Goal: Task Accomplishment & Management: Manage account settings

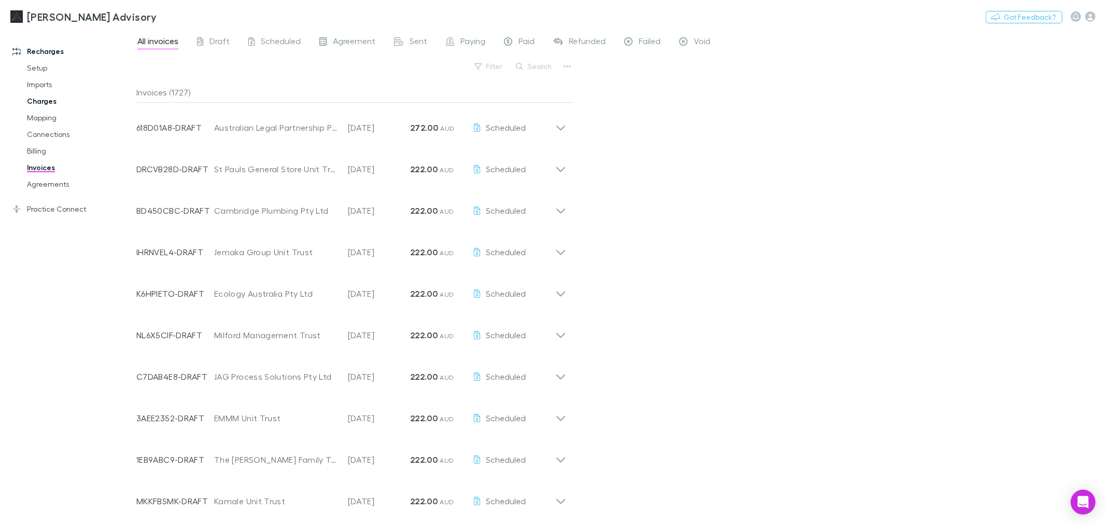
click at [67, 107] on link "Charges" at bounding box center [80, 101] width 127 height 17
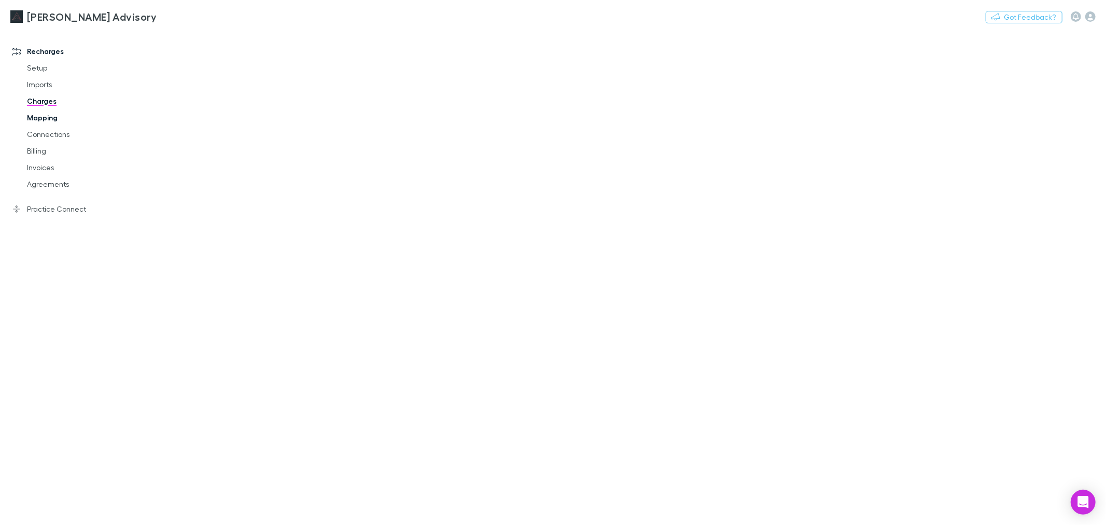
click at [64, 118] on link "Mapping" at bounding box center [80, 117] width 127 height 17
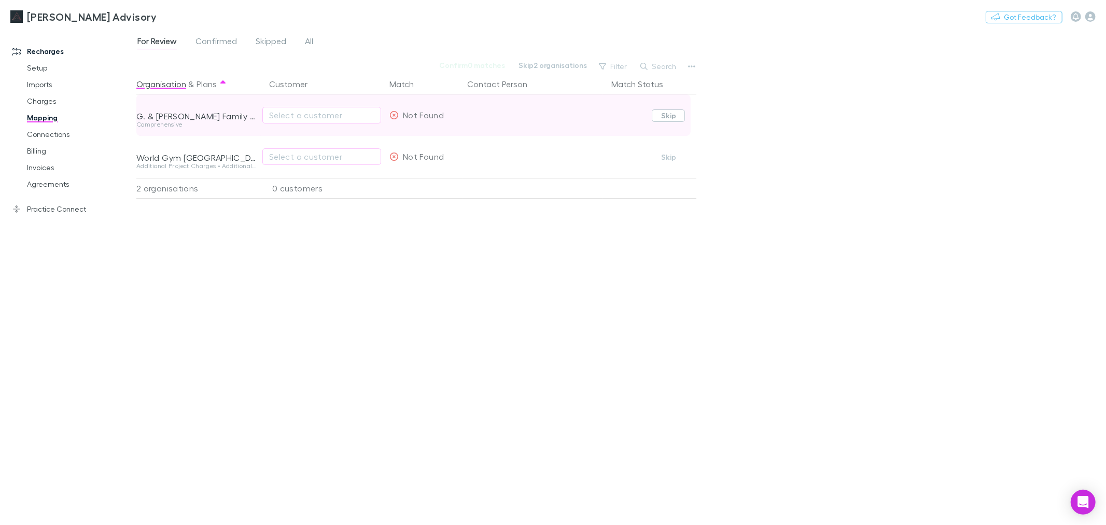
click at [659, 117] on button "Skip" at bounding box center [668, 115] width 33 height 12
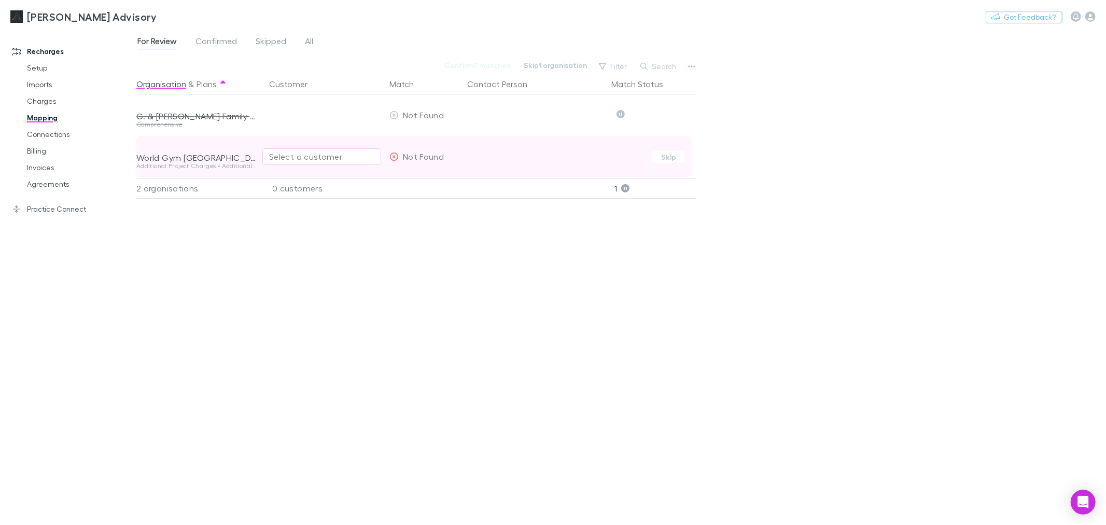
click at [298, 152] on div "Select a customer" at bounding box center [321, 156] width 105 height 12
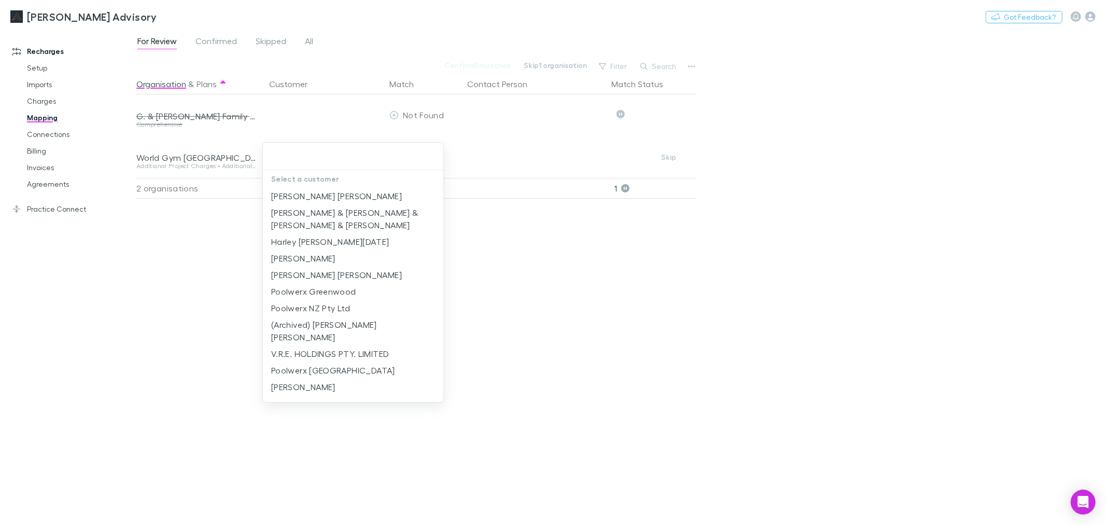
click at [607, 323] on div at bounding box center [553, 262] width 1106 height 525
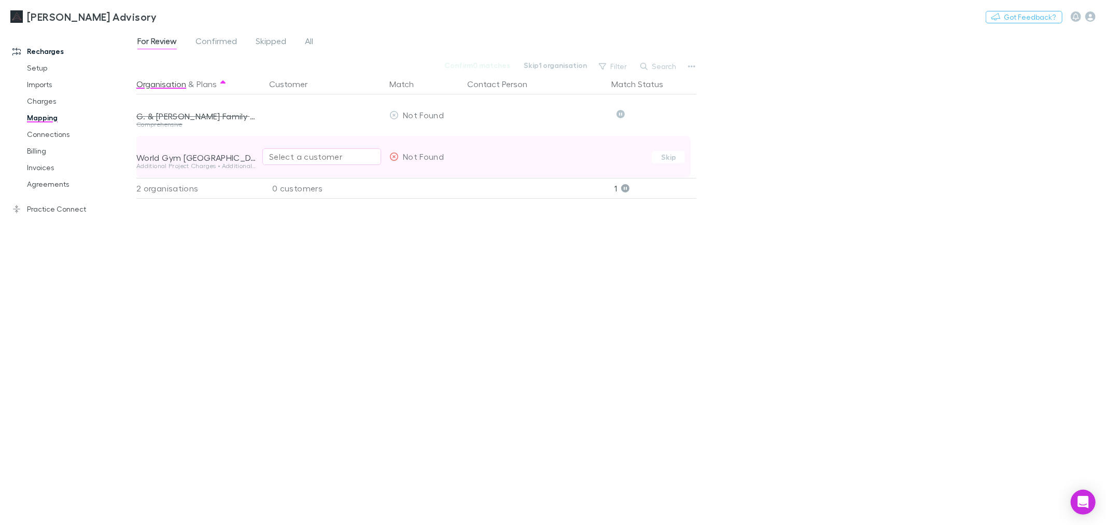
click at [294, 152] on div "Select a customer" at bounding box center [321, 156] width 105 height 12
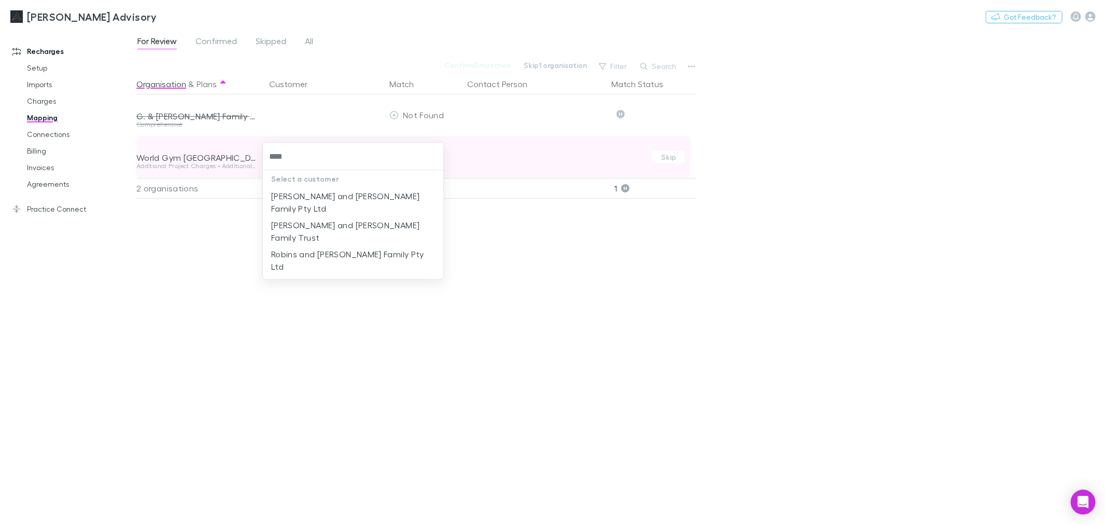
type input "*****"
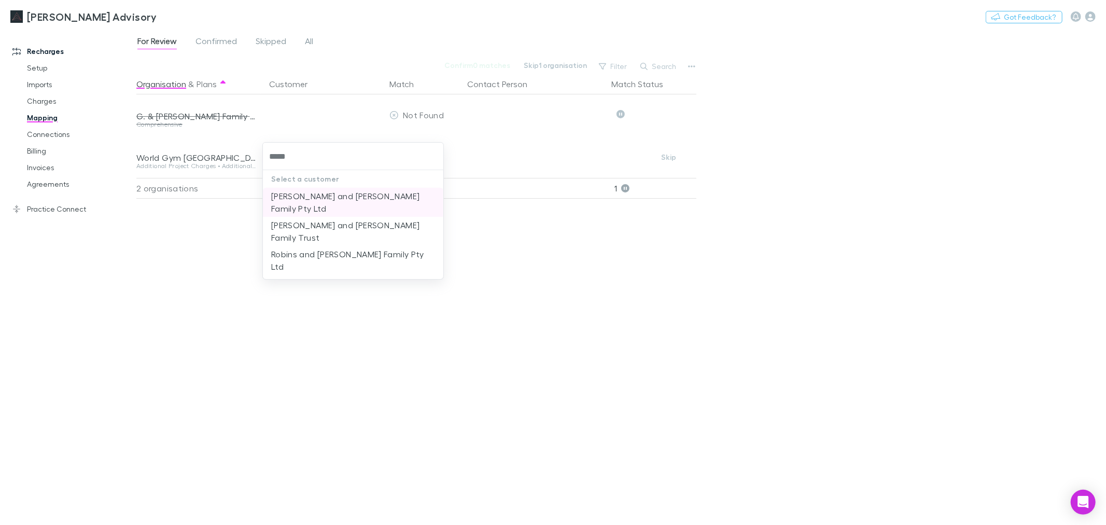
click at [322, 191] on li "Trigg and Robins Family Pty Ltd" at bounding box center [353, 202] width 181 height 29
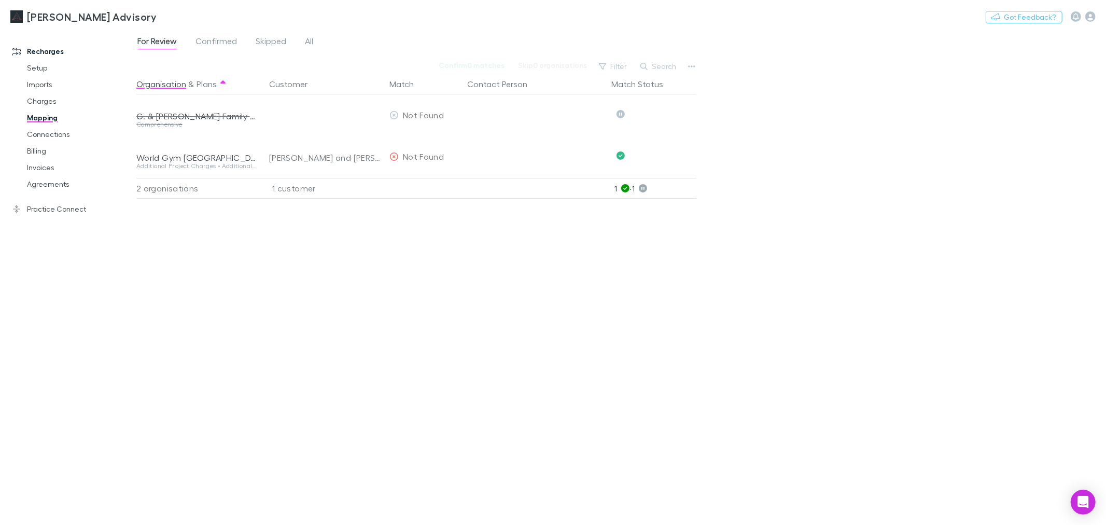
click at [393, 245] on div "Organisation & Plans Customer Match Contact Person Match Status G. & P. Bailey …" at bounding box center [417, 295] width 563 height 443
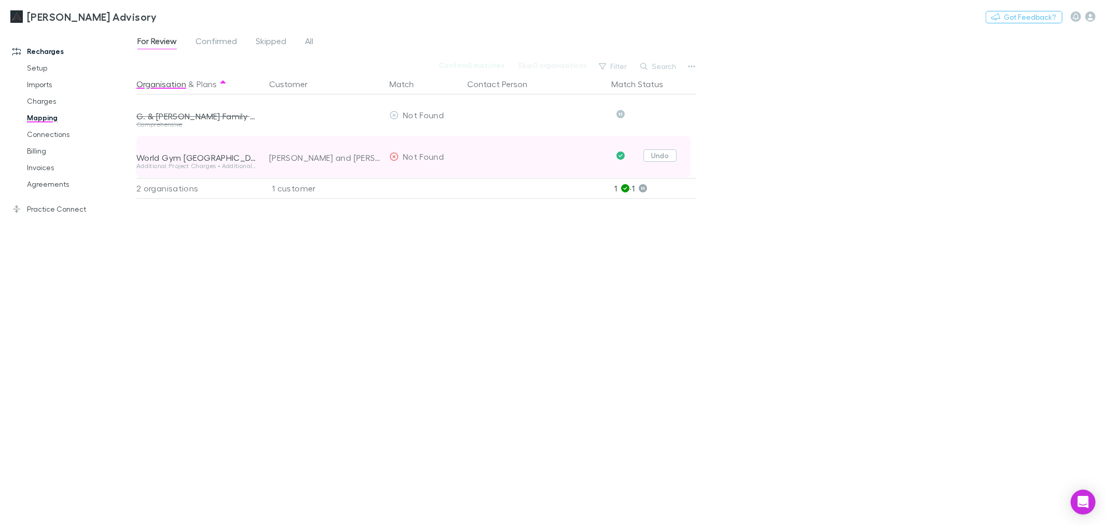
click at [661, 159] on button "Undo" at bounding box center [660, 155] width 33 height 12
click at [336, 148] on button "Trigg and Robins Family Pty Ltd" at bounding box center [321, 156] width 119 height 17
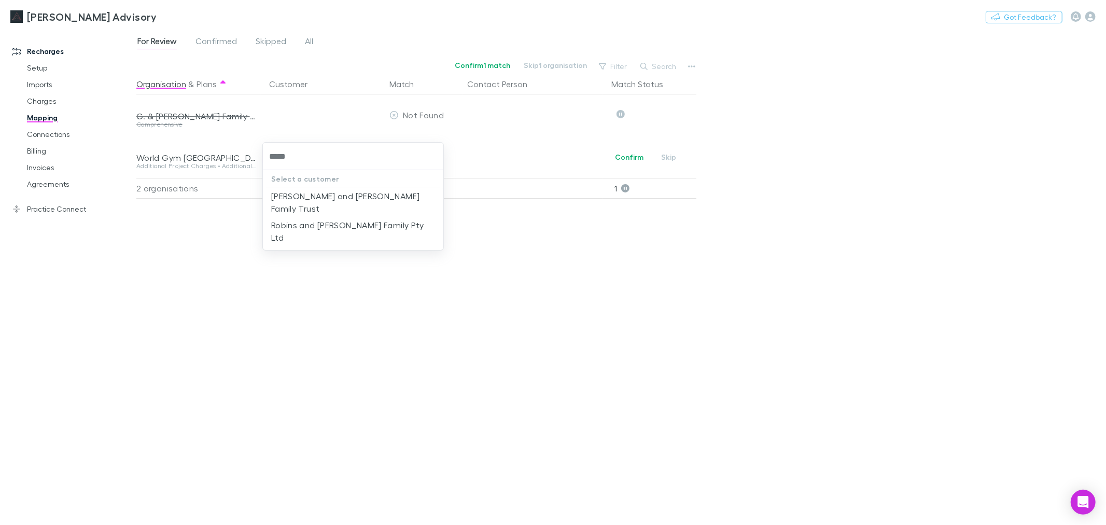
type input "*****"
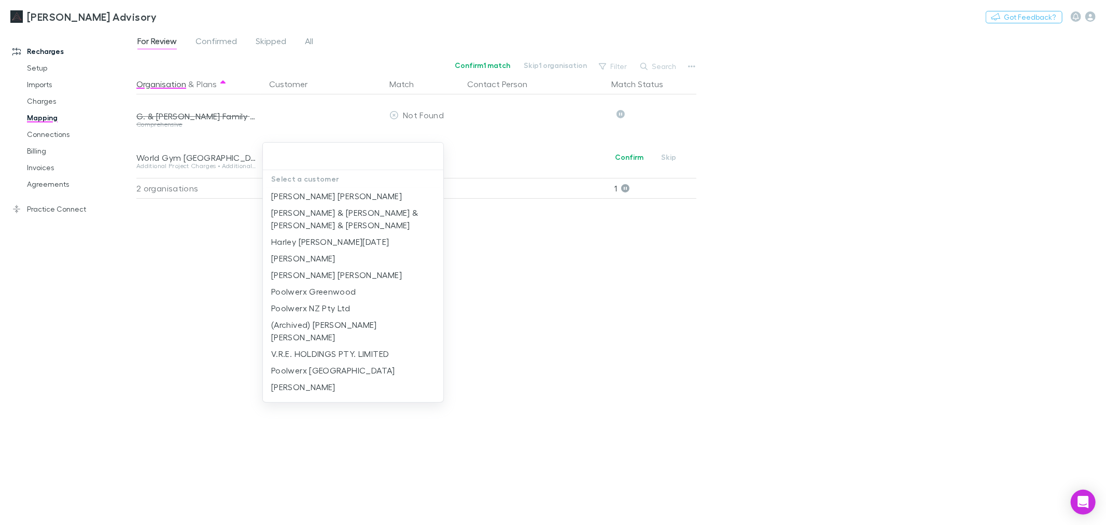
click at [39, 190] on div at bounding box center [553, 262] width 1106 height 525
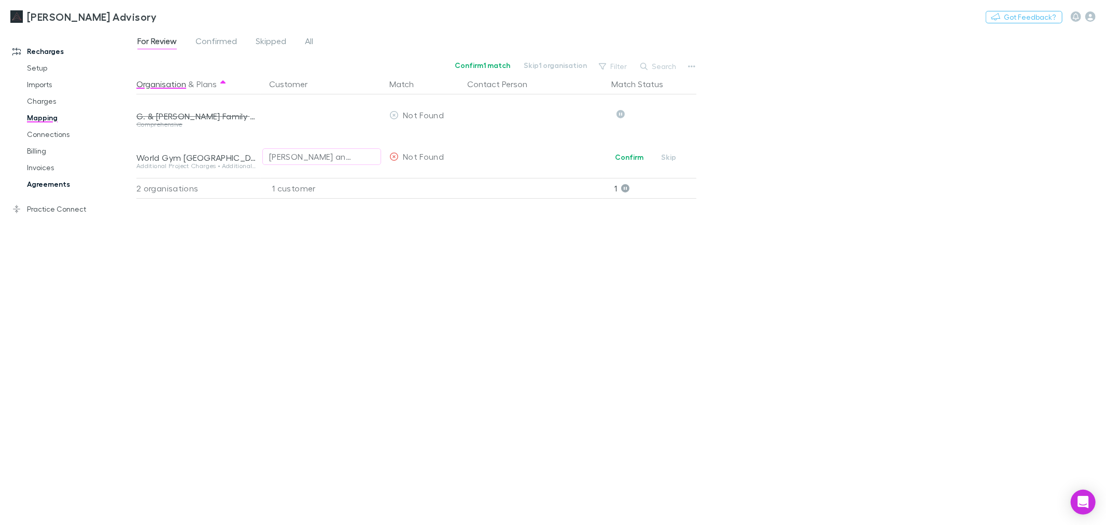
click at [55, 187] on link "Agreements" at bounding box center [80, 184] width 127 height 17
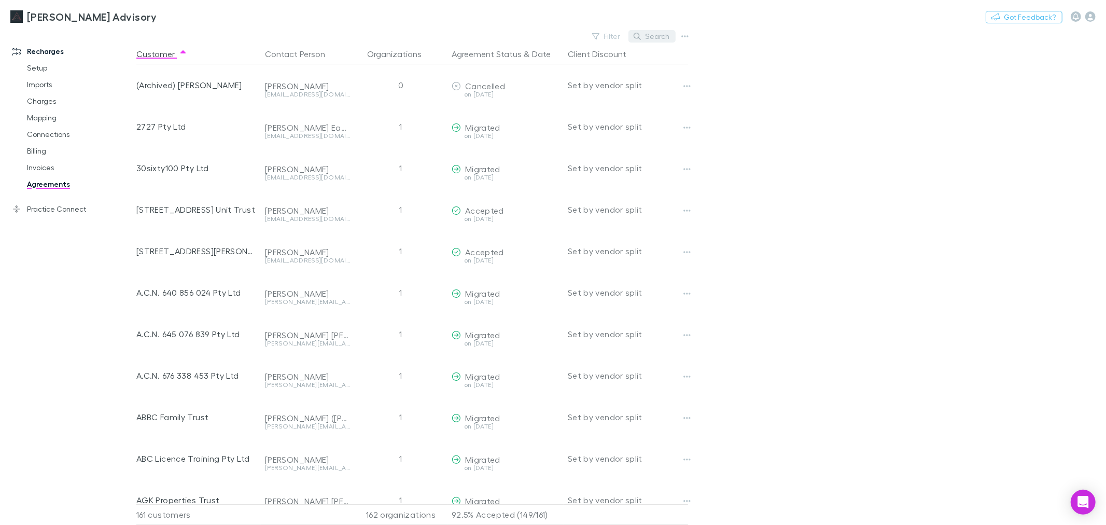
click at [659, 32] on button "Search" at bounding box center [652, 36] width 47 height 12
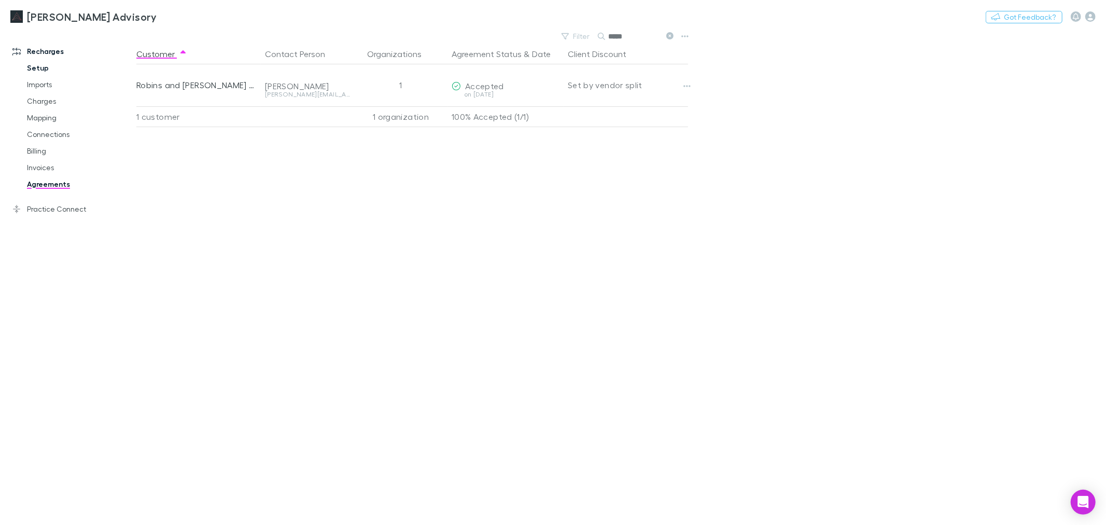
type input "*****"
click at [55, 73] on link "Setup" at bounding box center [80, 68] width 127 height 17
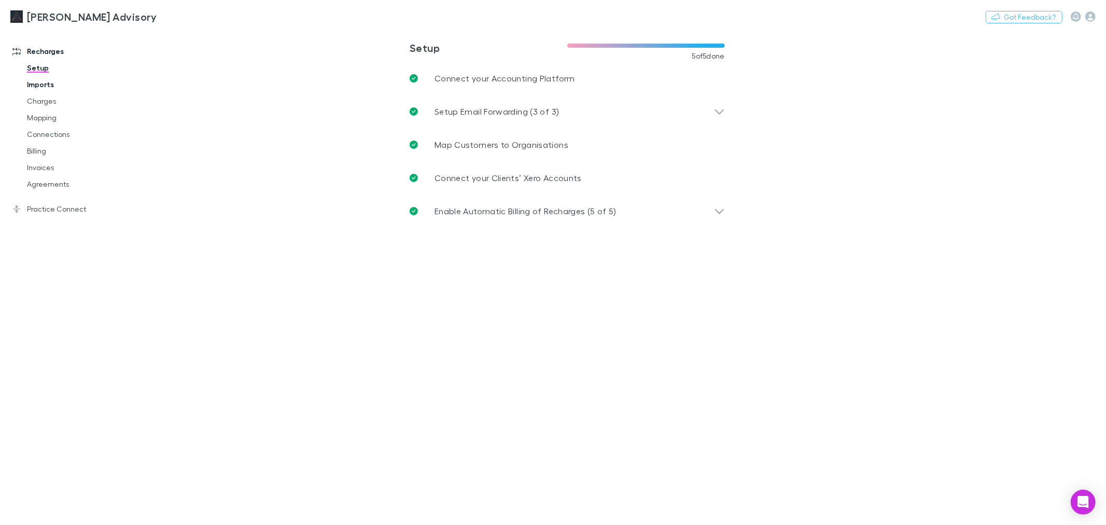
click at [55, 89] on link "Imports" at bounding box center [80, 84] width 127 height 17
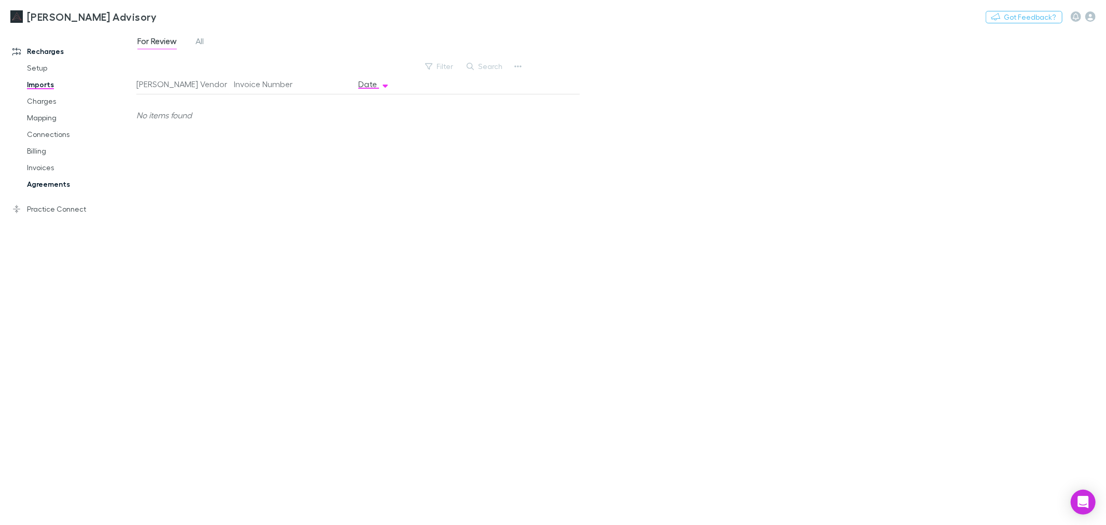
click at [43, 188] on link "Agreements" at bounding box center [80, 184] width 127 height 17
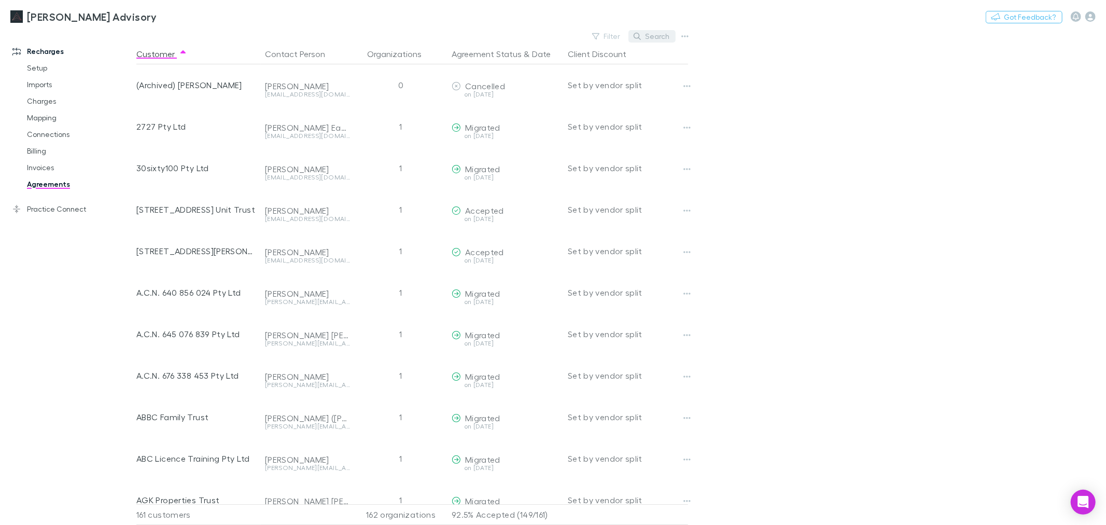
click at [643, 37] on button "Search" at bounding box center [652, 36] width 47 height 12
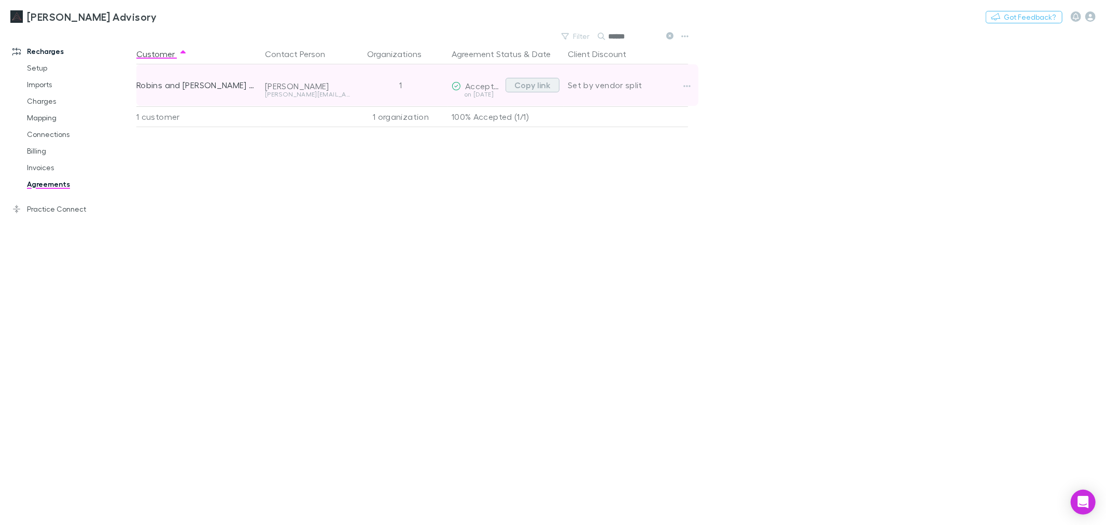
type input "******"
click at [522, 89] on button "Copy link" at bounding box center [533, 85] width 54 height 15
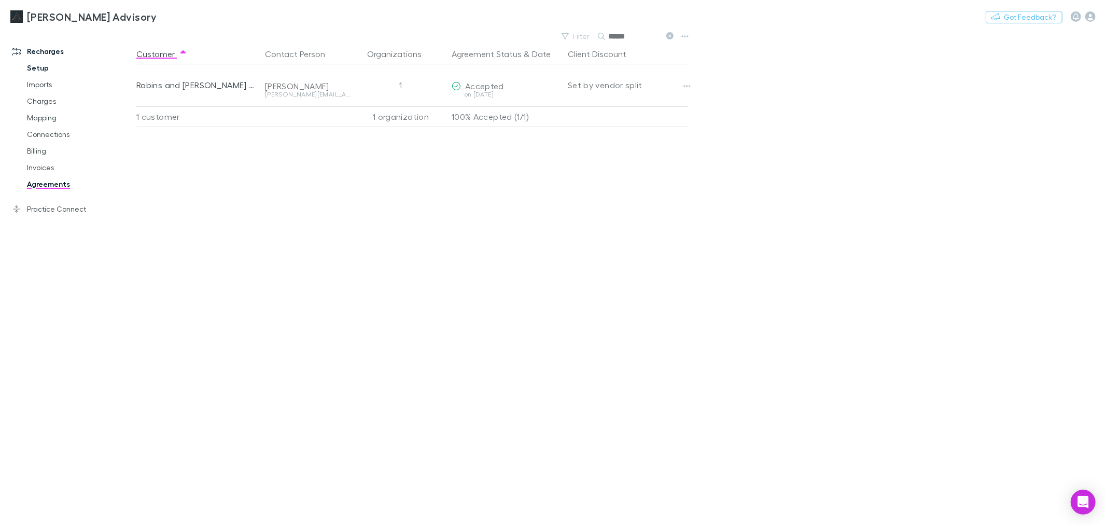
click at [53, 70] on link "Setup" at bounding box center [80, 68] width 127 height 17
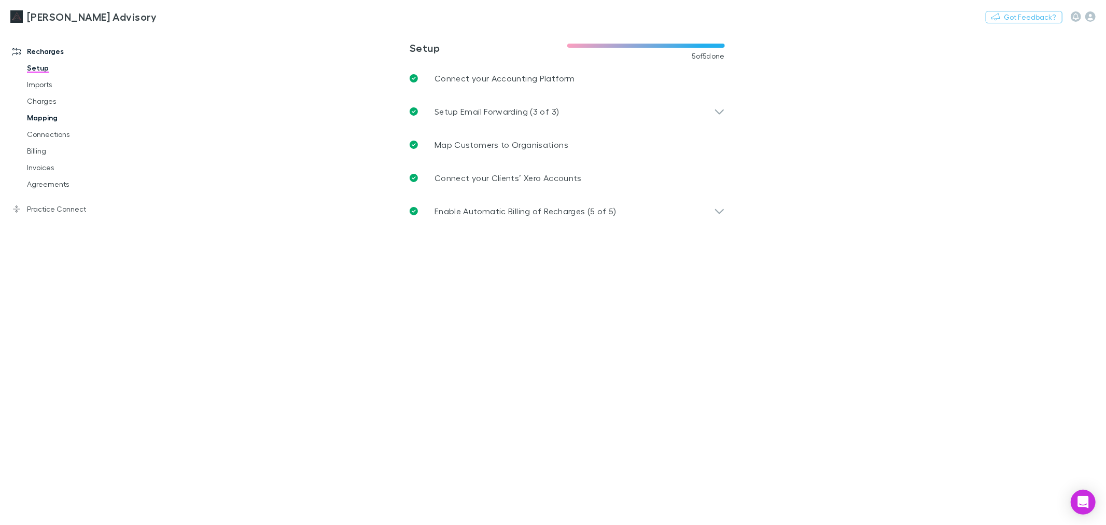
click at [47, 113] on link "Mapping" at bounding box center [80, 117] width 127 height 17
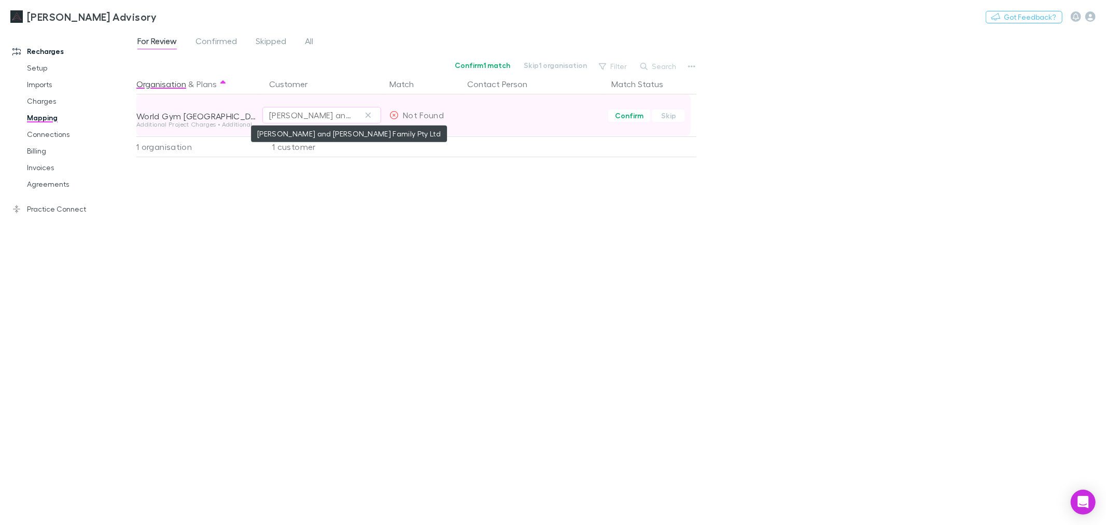
click at [351, 112] on div "Trigg and Robins Family Pty Ltd" at bounding box center [311, 115] width 85 height 12
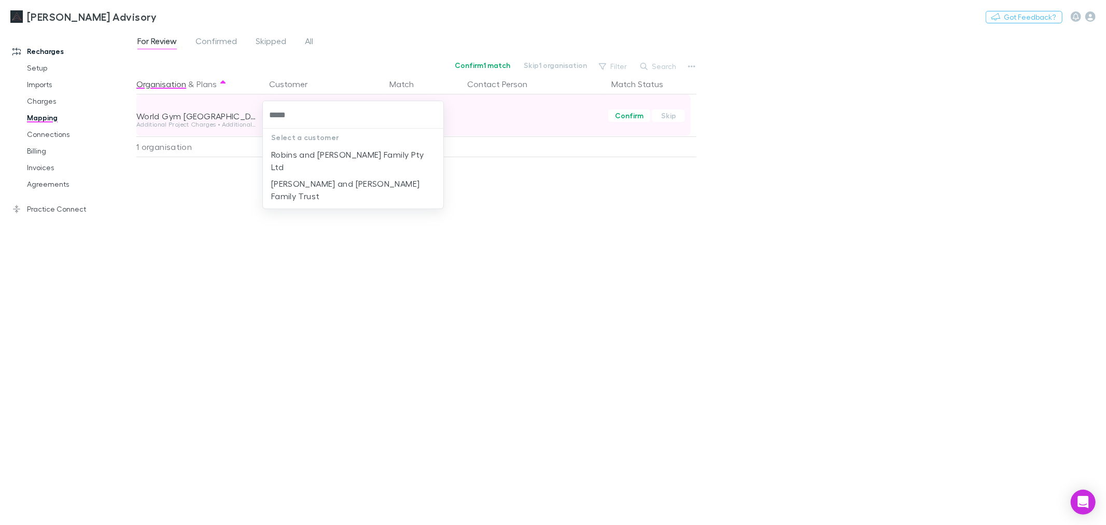
type input "******"
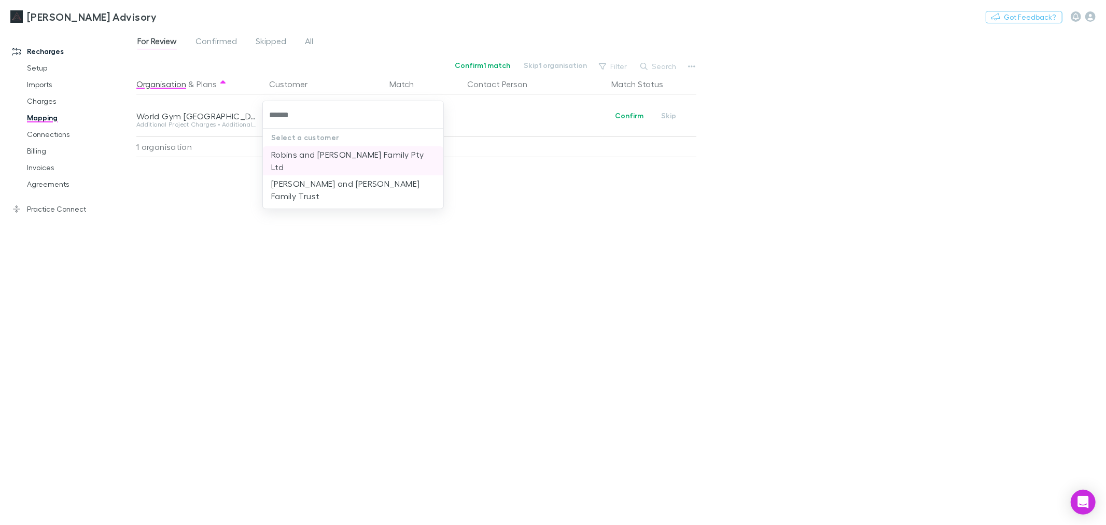
click at [328, 151] on li "Robins and [PERSON_NAME] Family Pty Ltd" at bounding box center [353, 160] width 181 height 29
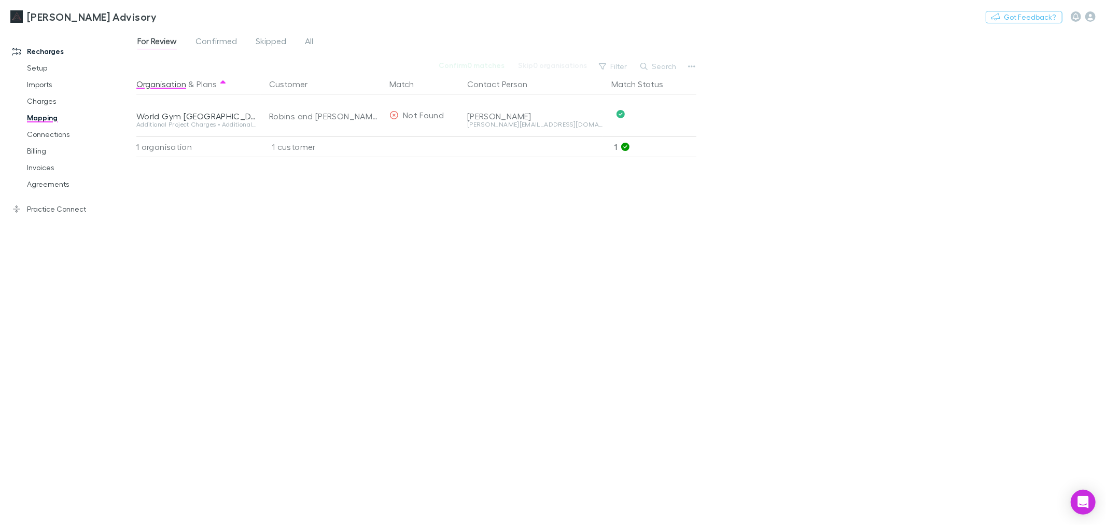
click at [510, 199] on div "Organisation & Plans Customer Match Contact Person Match Status World Gym Maitl…" at bounding box center [417, 295] width 563 height 443
click at [751, 243] on div "For Review Confirmed Skipped All Confirm 0 matches Skip 0 organisations Filter …" at bounding box center [621, 277] width 970 height 496
click at [62, 133] on link "Connections" at bounding box center [80, 134] width 127 height 17
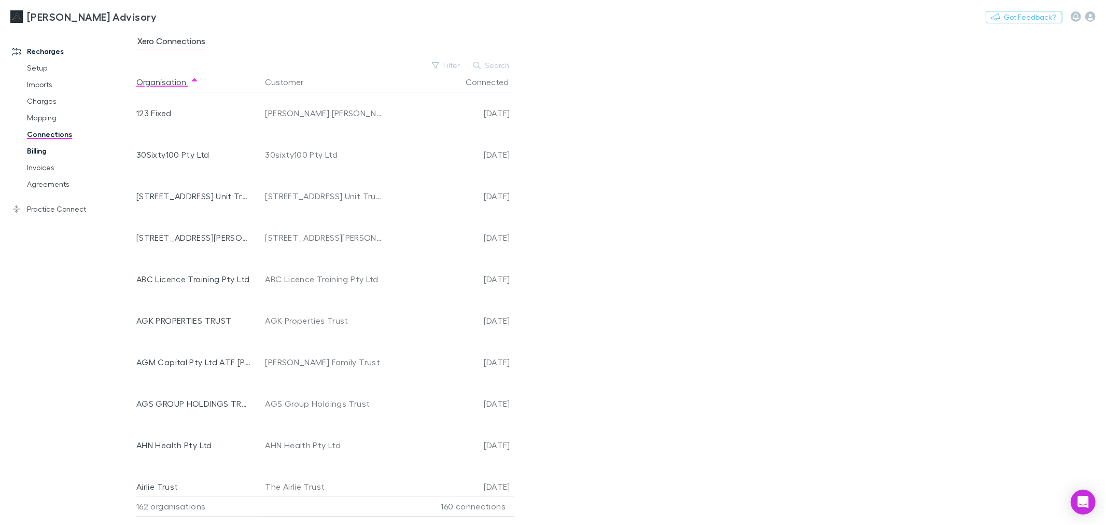
click at [44, 151] on link "Billing" at bounding box center [80, 151] width 127 height 17
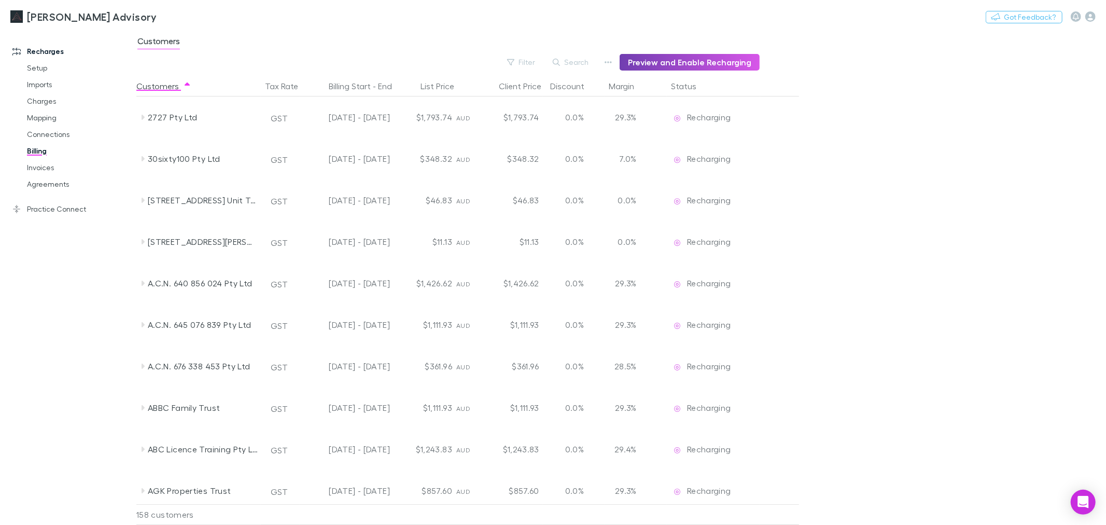
click at [640, 59] on button "Preview and Enable Recharging" at bounding box center [690, 62] width 140 height 17
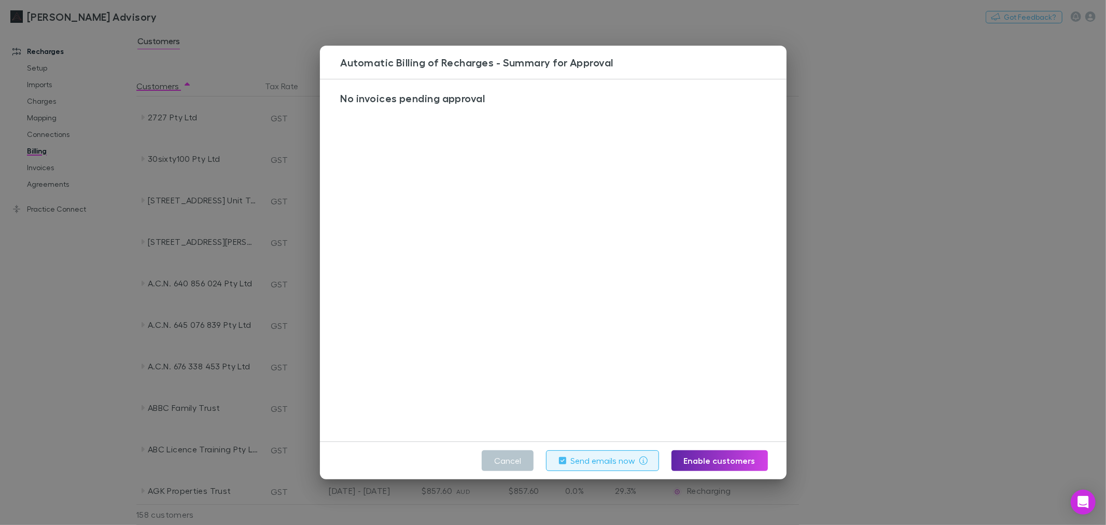
click at [185, 131] on div "Automatic Billing of Recharges - Summary for Approval No invoices pending appro…" at bounding box center [553, 262] width 1106 height 525
click at [185, 131] on div "2727 Pty Ltd" at bounding box center [203, 116] width 110 height 41
click at [93, 173] on link "Invoices" at bounding box center [80, 167] width 127 height 17
click at [885, 257] on main "Customers Filter Search Preview and Enable Recharging Customers Tax Rate Billin…" at bounding box center [621, 277] width 970 height 496
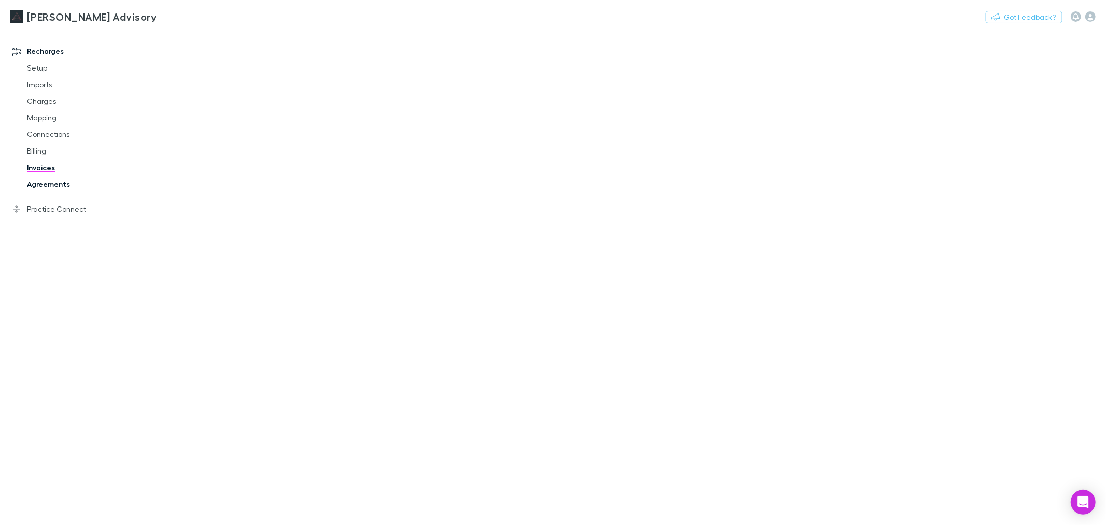
click at [60, 187] on link "Agreements" at bounding box center [80, 184] width 127 height 17
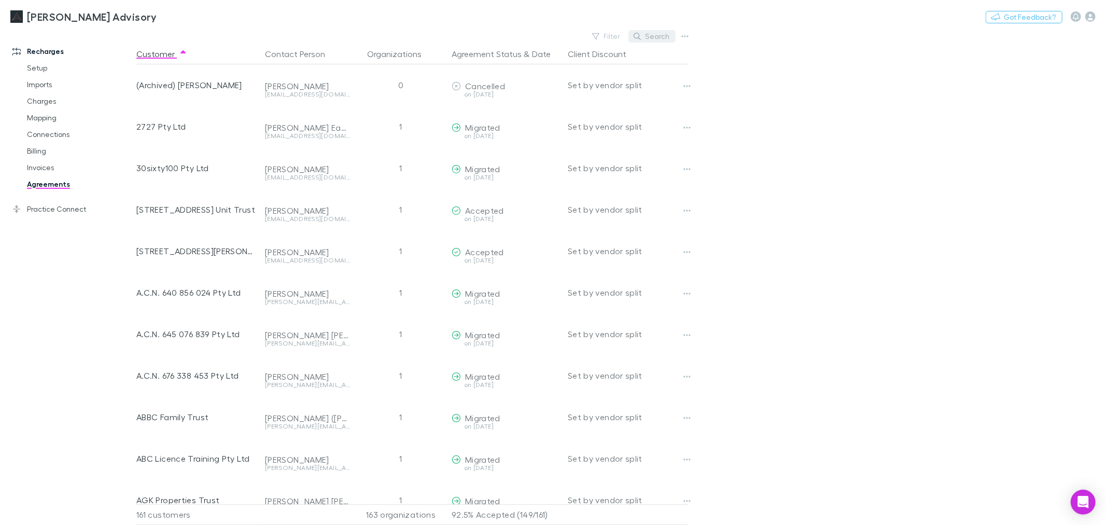
click at [646, 40] on button "Search" at bounding box center [652, 36] width 47 height 12
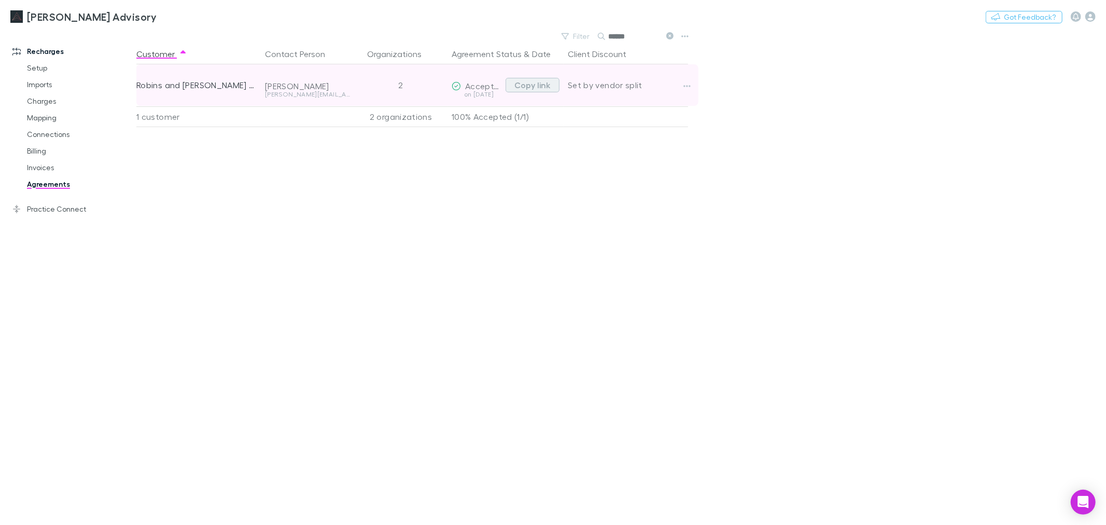
type input "******"
click at [547, 89] on button "Copy link" at bounding box center [533, 85] width 54 height 15
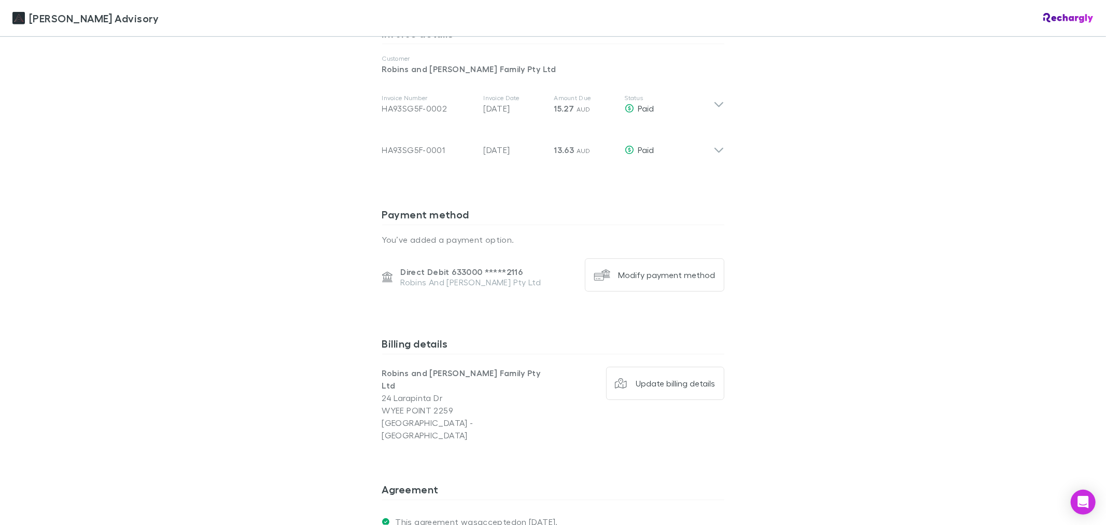
scroll to position [576, 0]
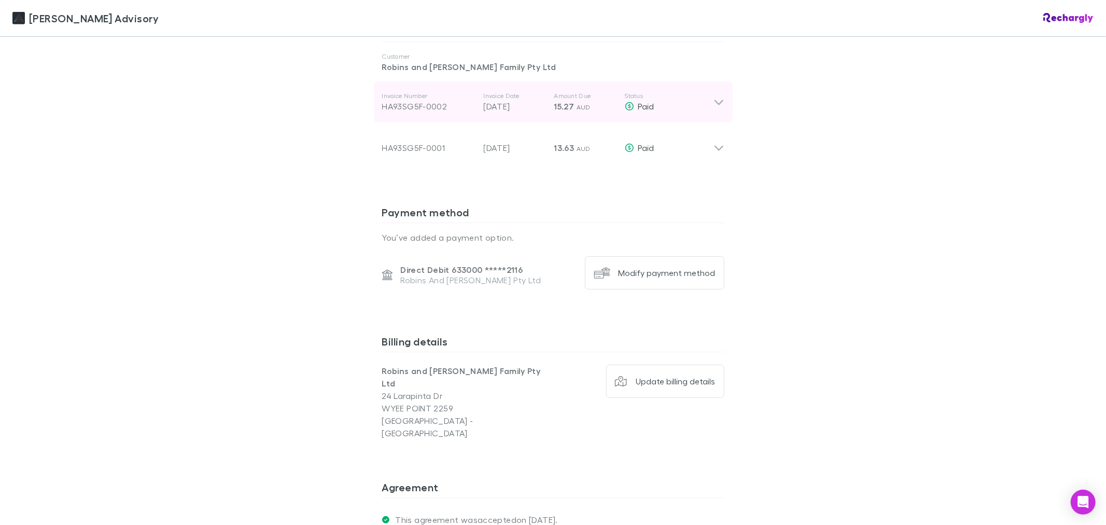
click at [715, 85] on div "Invoice Number HA93SG5F-0002 Invoice Date 20 Sep 2025 Amount Due 15.27 AUD Stat…" at bounding box center [553, 101] width 359 height 41
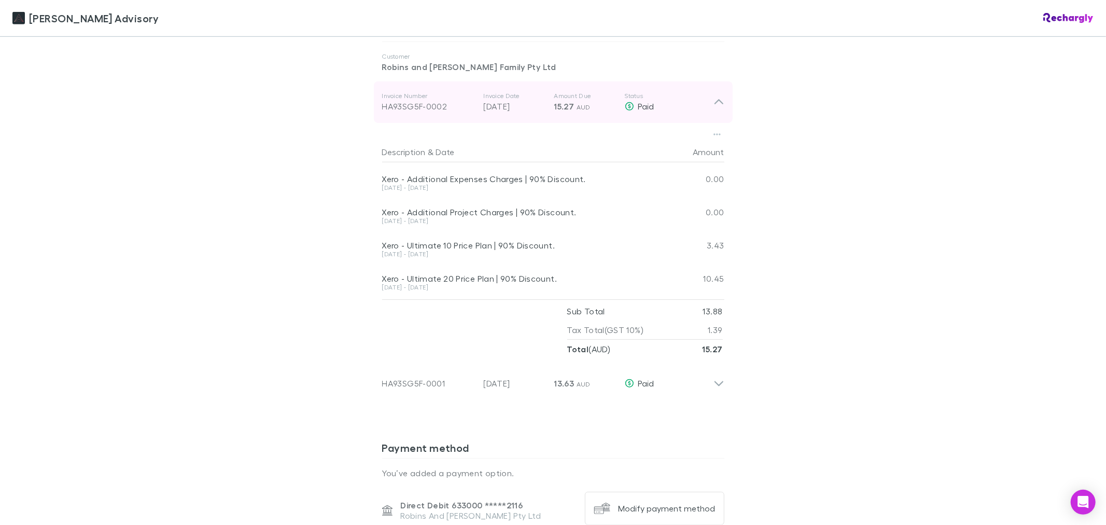
click at [707, 95] on p "Status" at bounding box center [669, 96] width 89 height 8
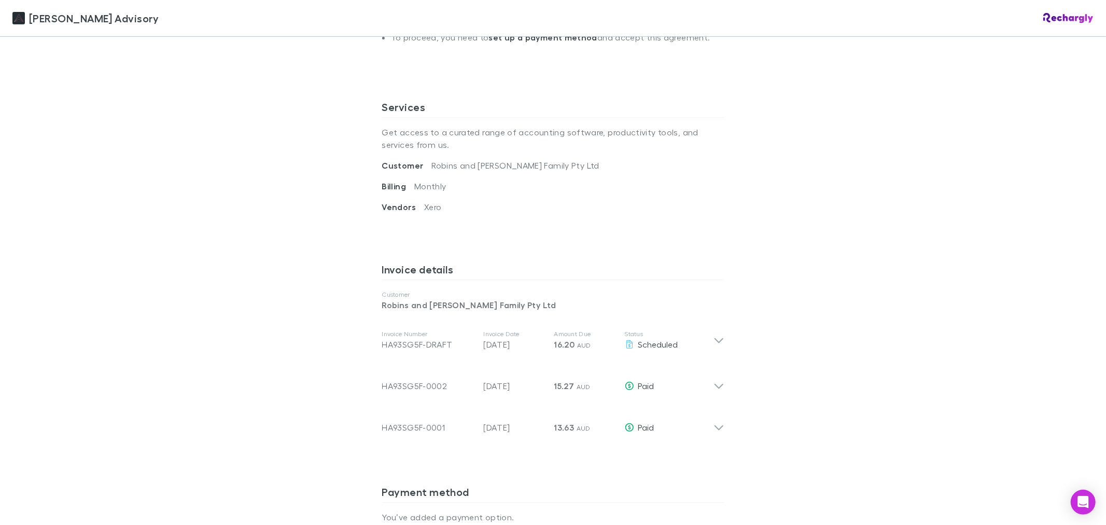
scroll to position [345, 0]
